Goal: Task Accomplishment & Management: Use online tool/utility

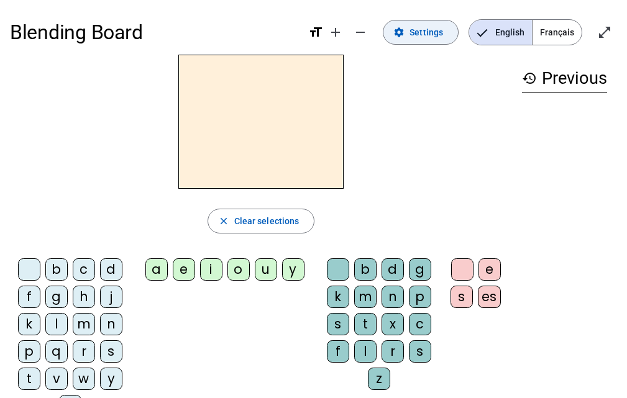
click at [413, 39] on button "settings Settings" at bounding box center [421, 32] width 76 height 25
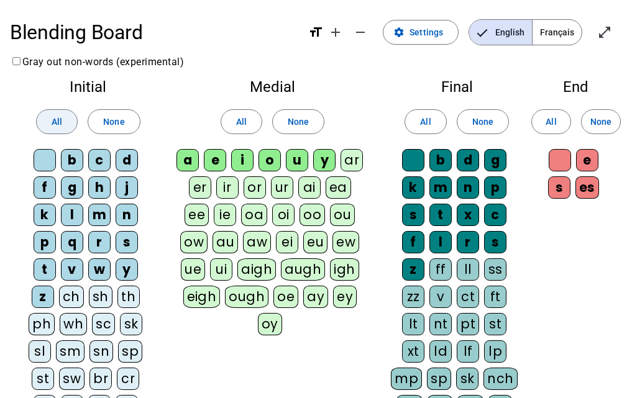
click at [67, 121] on span at bounding box center [57, 122] width 40 height 30
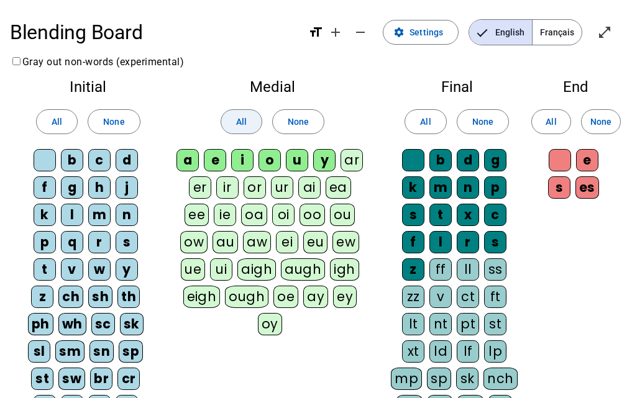
click at [251, 120] on span at bounding box center [241, 122] width 40 height 30
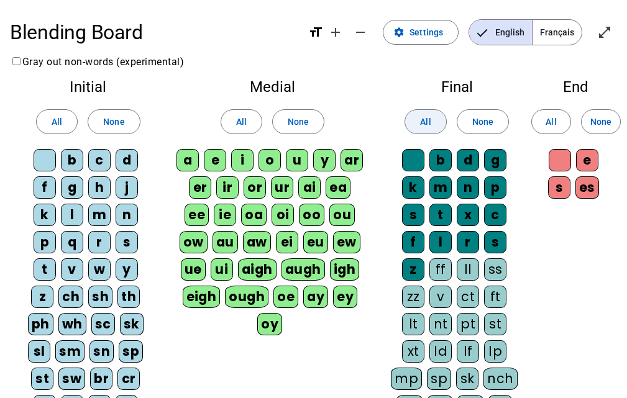
click at [423, 117] on span "All" at bounding box center [425, 121] width 11 height 15
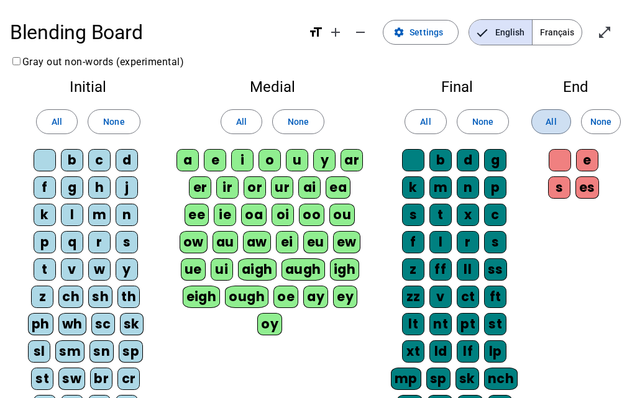
click at [549, 114] on span "All" at bounding box center [551, 121] width 11 height 15
click at [556, 34] on span "Français" at bounding box center [557, 32] width 49 height 25
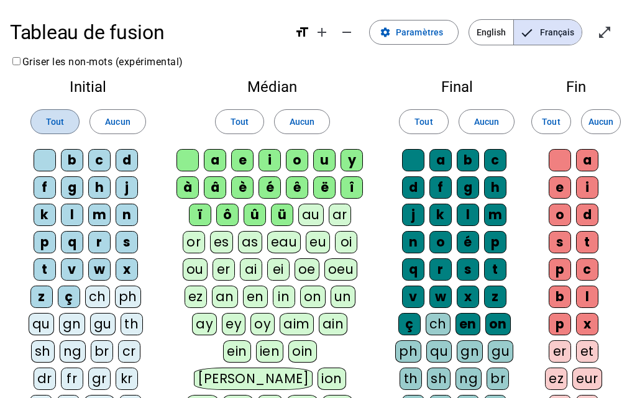
click at [58, 121] on span "Tout" at bounding box center [55, 121] width 18 height 15
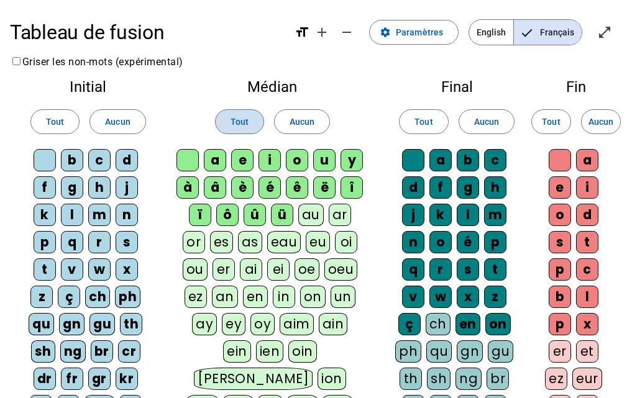
drag, startPoint x: 247, startPoint y: 121, endPoint x: 370, endPoint y: 129, distance: 123.3
click at [248, 122] on span "Tout" at bounding box center [240, 121] width 18 height 15
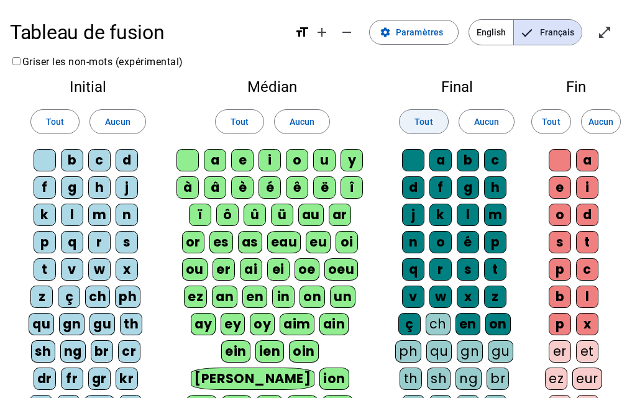
click at [422, 121] on span "Tout" at bounding box center [424, 121] width 18 height 15
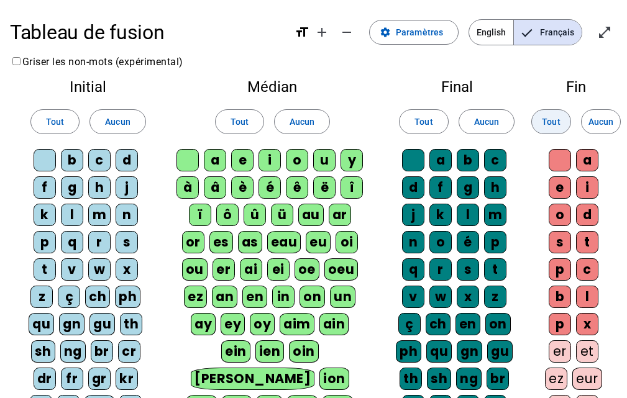
click at [550, 127] on span "Tout" at bounding box center [551, 121] width 18 height 15
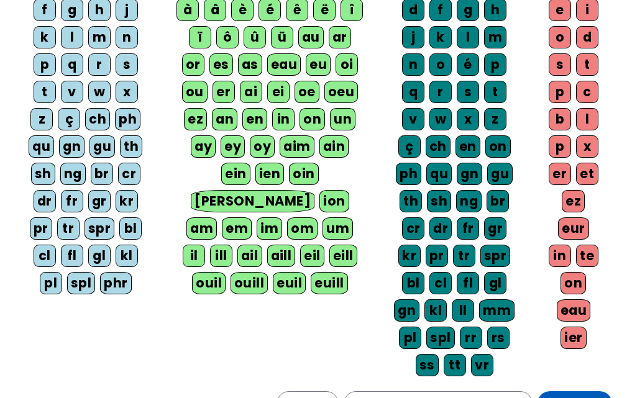
scroll to position [16, 0]
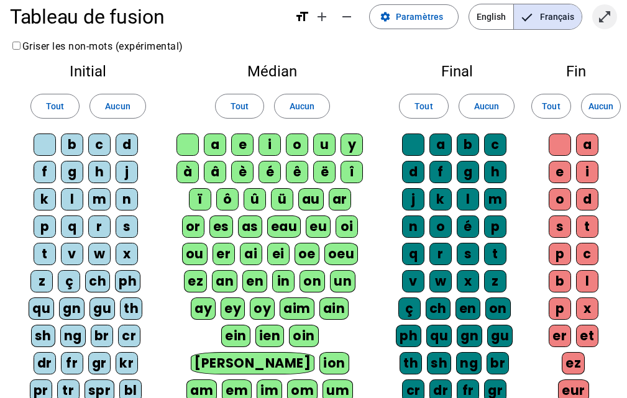
click at [604, 12] on mat-icon "open_in_full" at bounding box center [604, 16] width 15 height 15
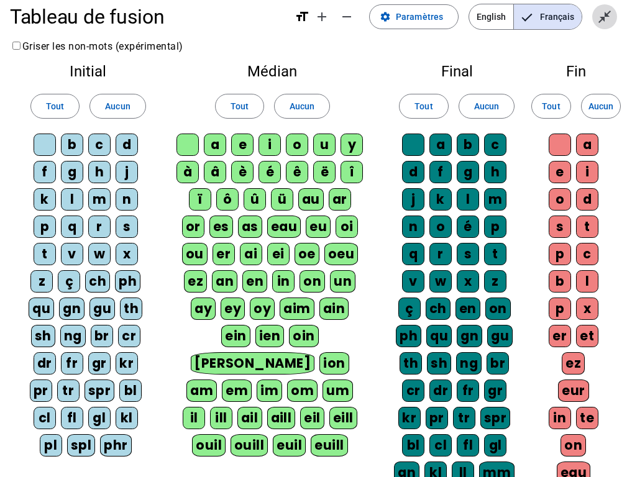
click at [604, 21] on mat-icon "close_fullscreen" at bounding box center [604, 16] width 15 height 15
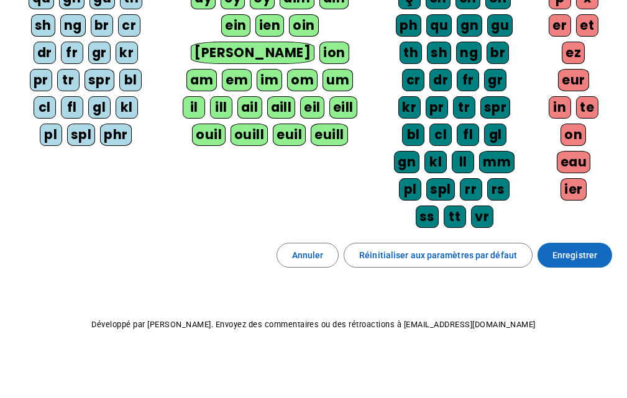
click at [562, 249] on span "Enregistrer" at bounding box center [575, 255] width 45 height 15
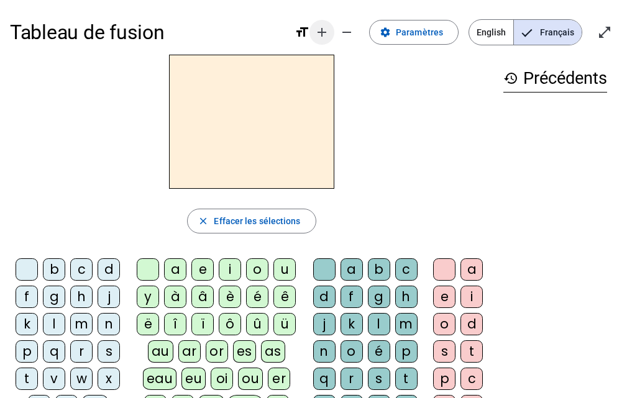
drag, startPoint x: 592, startPoint y: 2, endPoint x: 345, endPoint y: 27, distance: 248.6
click at [345, 27] on mat-icon "remove" at bounding box center [346, 32] width 15 height 15
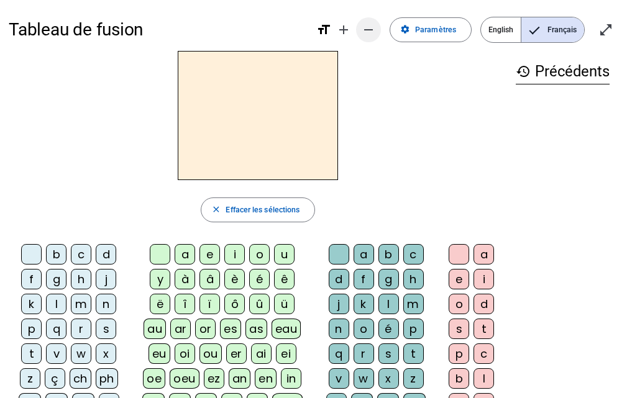
click at [374, 26] on mat-icon "remove" at bounding box center [368, 29] width 15 height 15
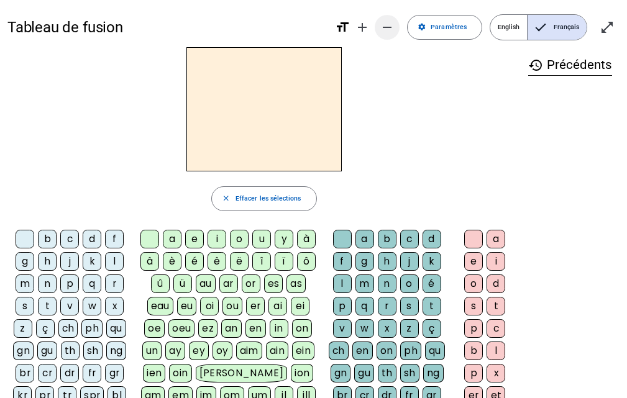
click at [374, 26] on span "Augmenter la taille de la police" at bounding box center [362, 27] width 30 height 30
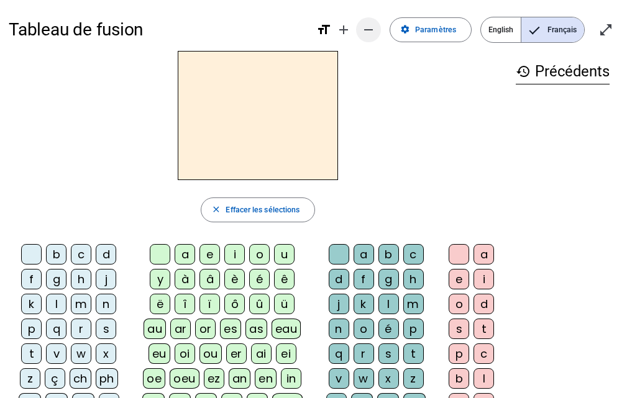
click at [372, 31] on mat-icon "remove" at bounding box center [368, 29] width 15 height 15
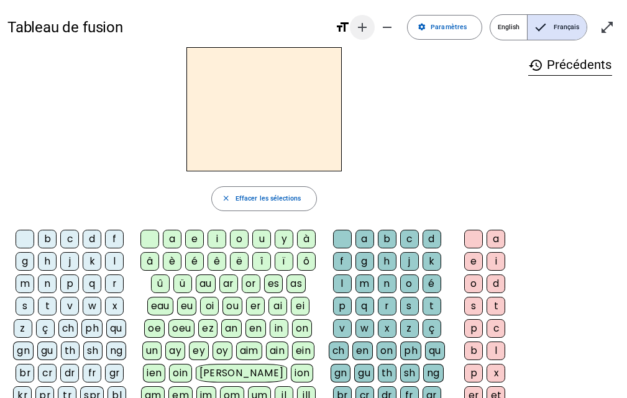
click at [374, 30] on span "Augmenter la taille de la police" at bounding box center [362, 27] width 30 height 30
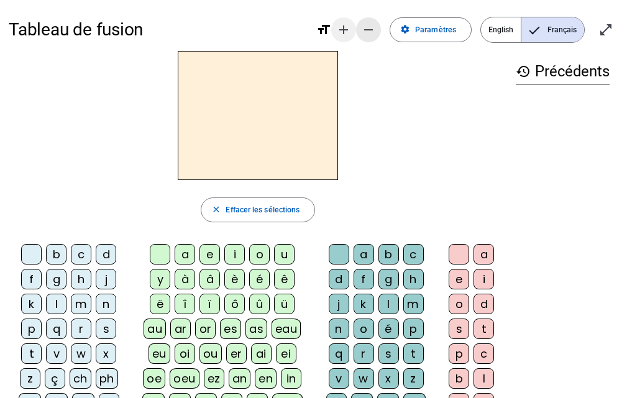
click at [372, 30] on mat-icon "remove" at bounding box center [368, 29] width 15 height 15
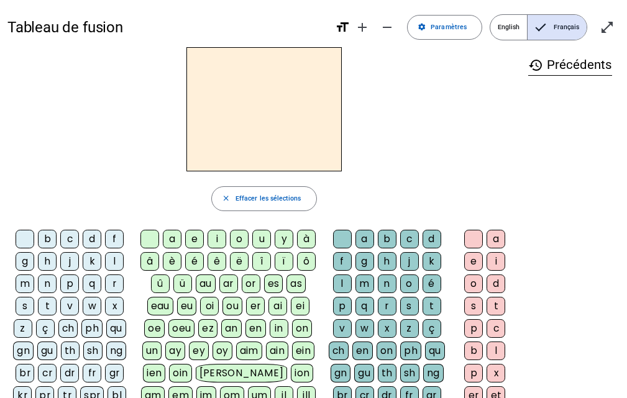
click at [91, 282] on div "q" at bounding box center [92, 284] width 19 height 19
click at [267, 239] on div "u" at bounding box center [261, 239] width 19 height 19
click at [500, 262] on div "i" at bounding box center [496, 261] width 19 height 19
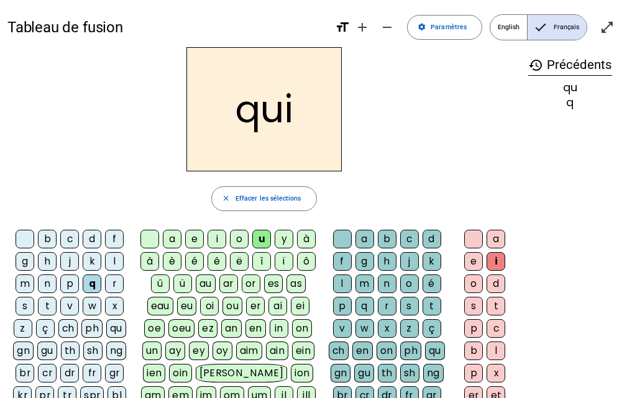
click at [26, 311] on div "s" at bounding box center [25, 306] width 19 height 19
click at [265, 241] on div "u" at bounding box center [261, 239] width 19 height 19
click at [222, 240] on div "i" at bounding box center [217, 239] width 19 height 19
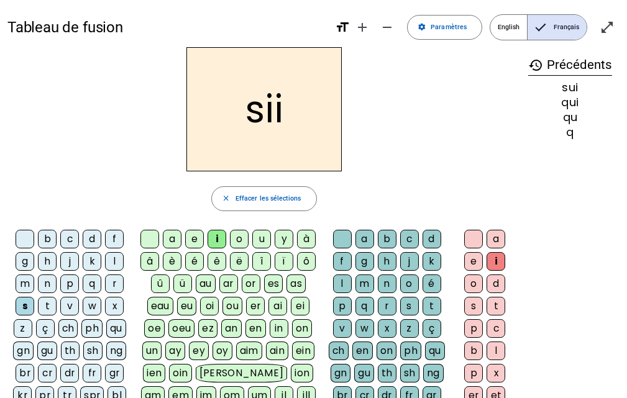
click at [498, 262] on div "i" at bounding box center [496, 261] width 19 height 19
click at [476, 238] on div at bounding box center [473, 239] width 19 height 19
click at [277, 116] on h2 "si" at bounding box center [263, 109] width 155 height 124
click at [276, 116] on h2 "si" at bounding box center [263, 109] width 155 height 124
click at [275, 116] on h2 "si" at bounding box center [263, 109] width 155 height 124
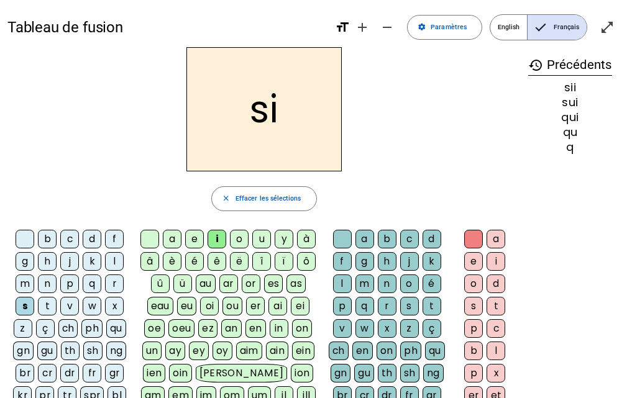
click at [275, 116] on h2 "si" at bounding box center [263, 109] width 155 height 124
drag, startPoint x: 218, startPoint y: 239, endPoint x: 205, endPoint y: 239, distance: 13.1
click at [214, 239] on div "i" at bounding box center [217, 239] width 19 height 19
click at [190, 234] on div "e" at bounding box center [194, 239] width 19 height 19
